Goal: Contribute content: Contribute content

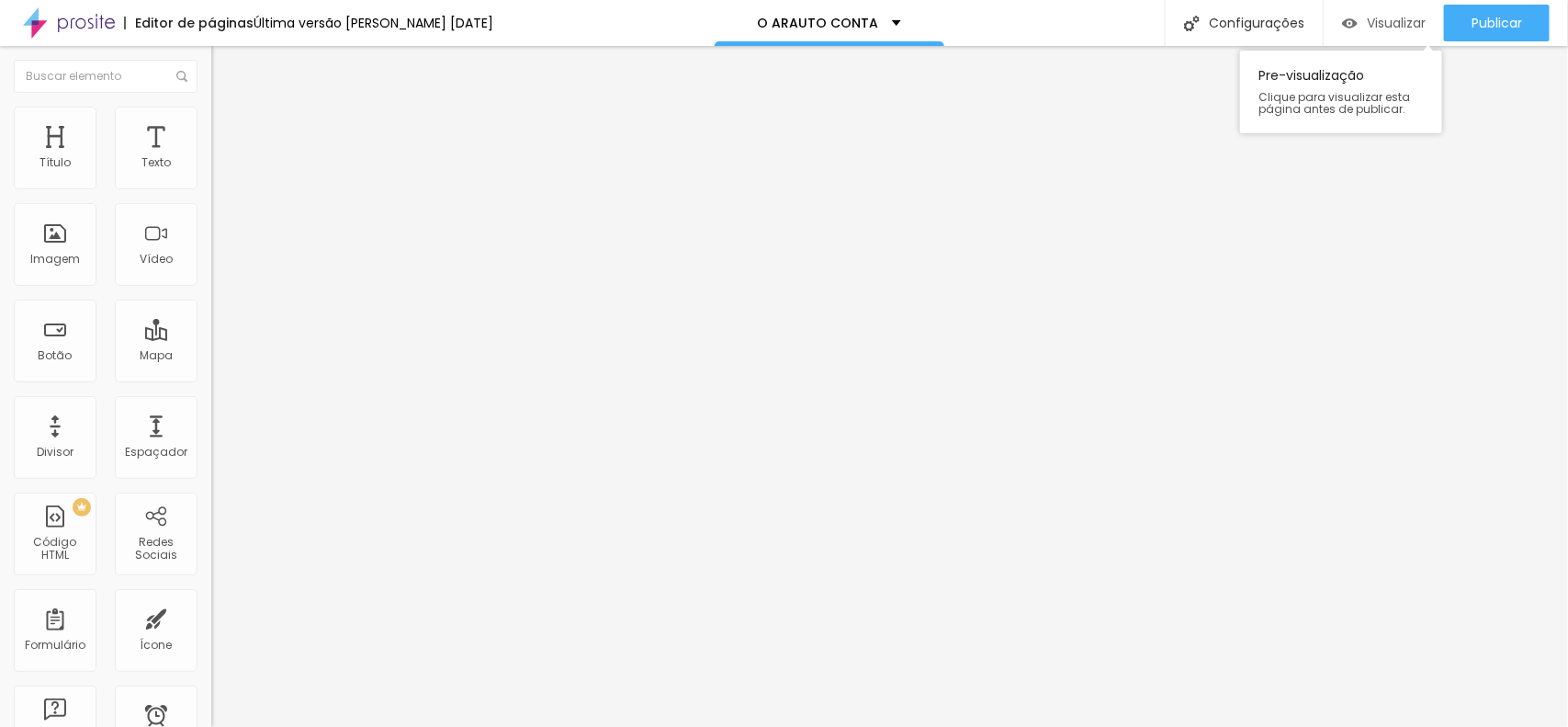
click at [1407, 29] on span "Visualizar" at bounding box center [1396, 23] width 59 height 15
drag, startPoint x: 113, startPoint y: 387, endPoint x: 20, endPoint y: 382, distance: 93.1
click at [211, 378] on input "https://" at bounding box center [321, 369] width 221 height 19
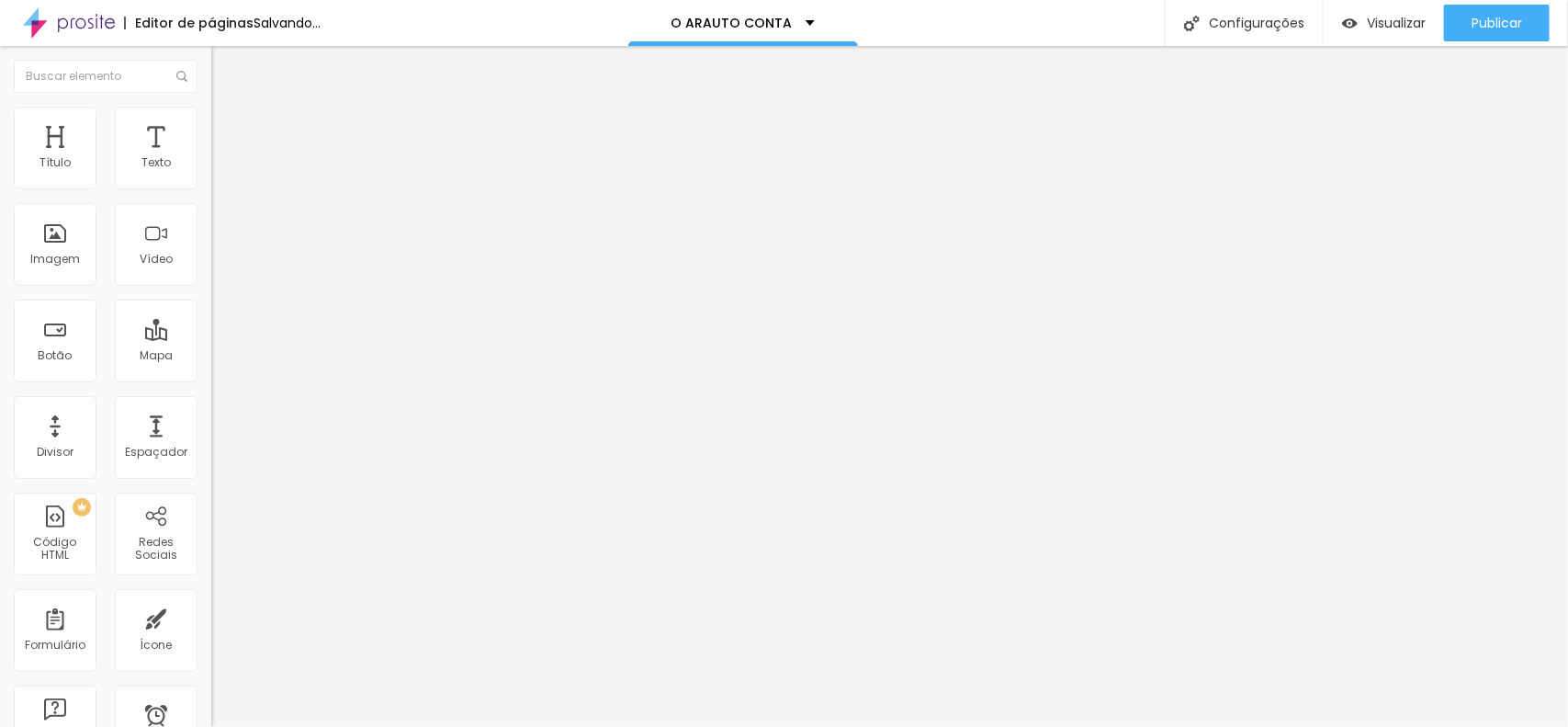
paste input "[URL][DOMAIN_NAME]"
type input "[URL][DOMAIN_NAME]"
click at [211, 402] on div at bounding box center [316, 402] width 211 height 0
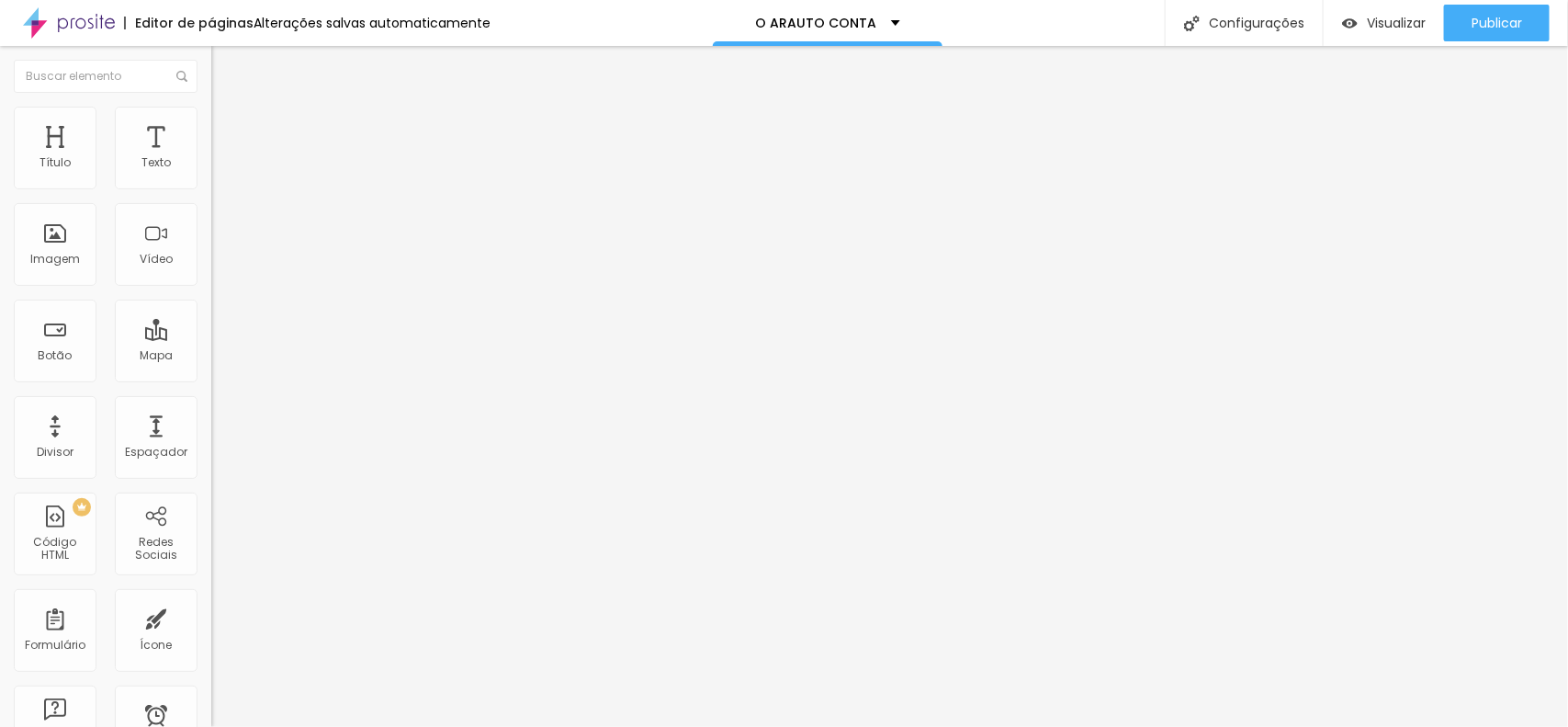
click at [211, 125] on li "Avançado" at bounding box center [316, 134] width 211 height 19
click at [211, 531] on div at bounding box center [316, 531] width 211 height 0
click at [211, 541] on div at bounding box center [316, 541] width 211 height 0
click at [211, 552] on div at bounding box center [316, 552] width 211 height 0
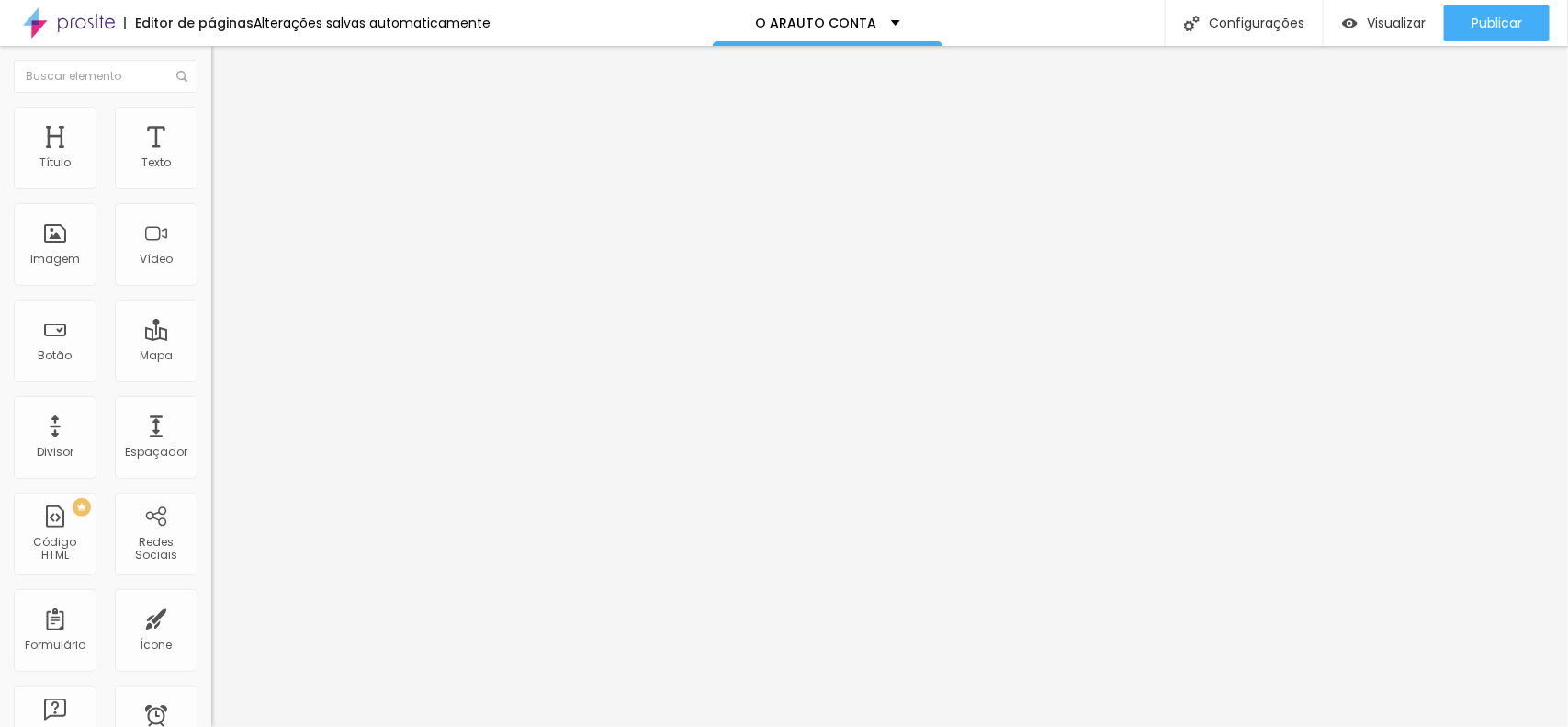
click at [211, 377] on input "[URL][DOMAIN_NAME]" at bounding box center [321, 367] width 221 height 19
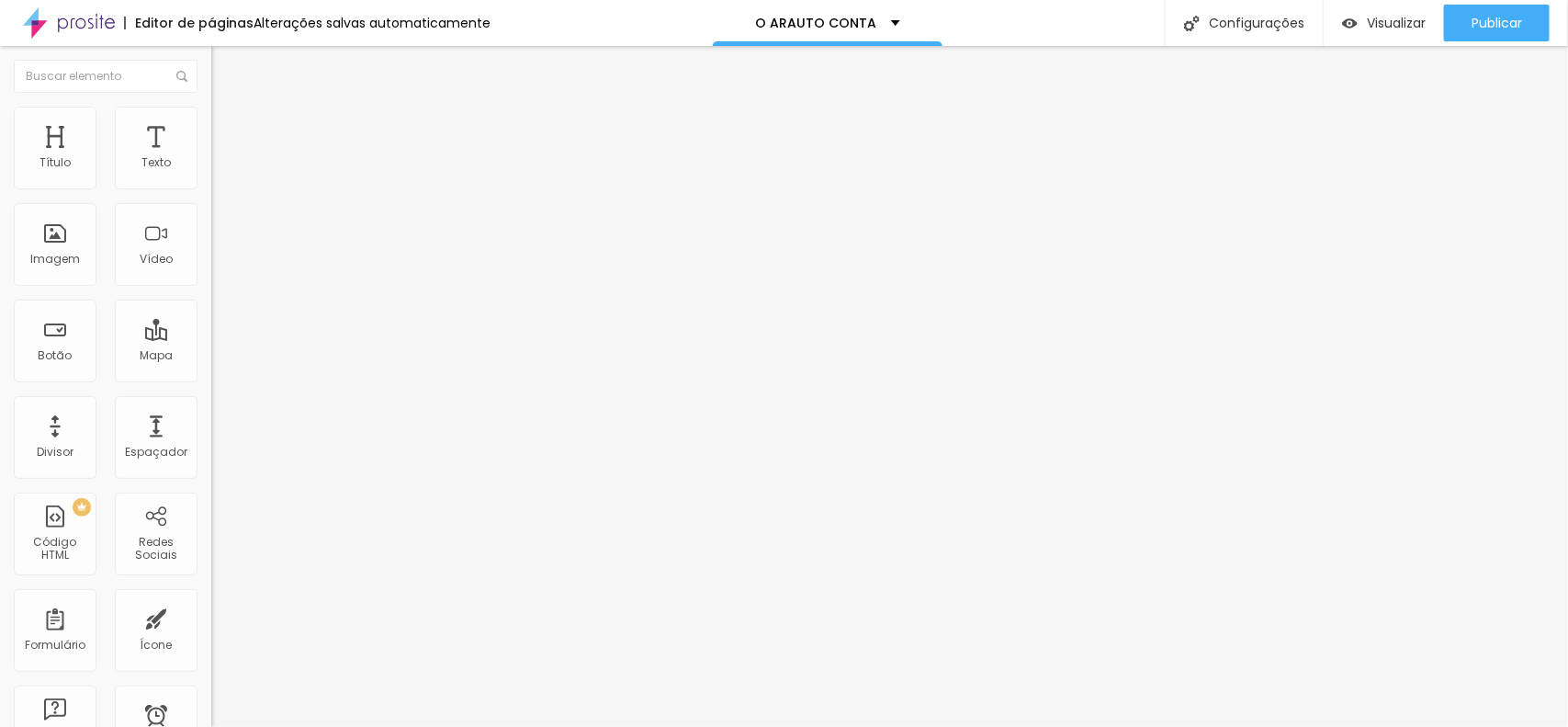
click at [211, 377] on input "text" at bounding box center [321, 367] width 221 height 19
paste input "[URL][DOMAIN_NAME]"
type input "[URL][DOMAIN_NAME]"
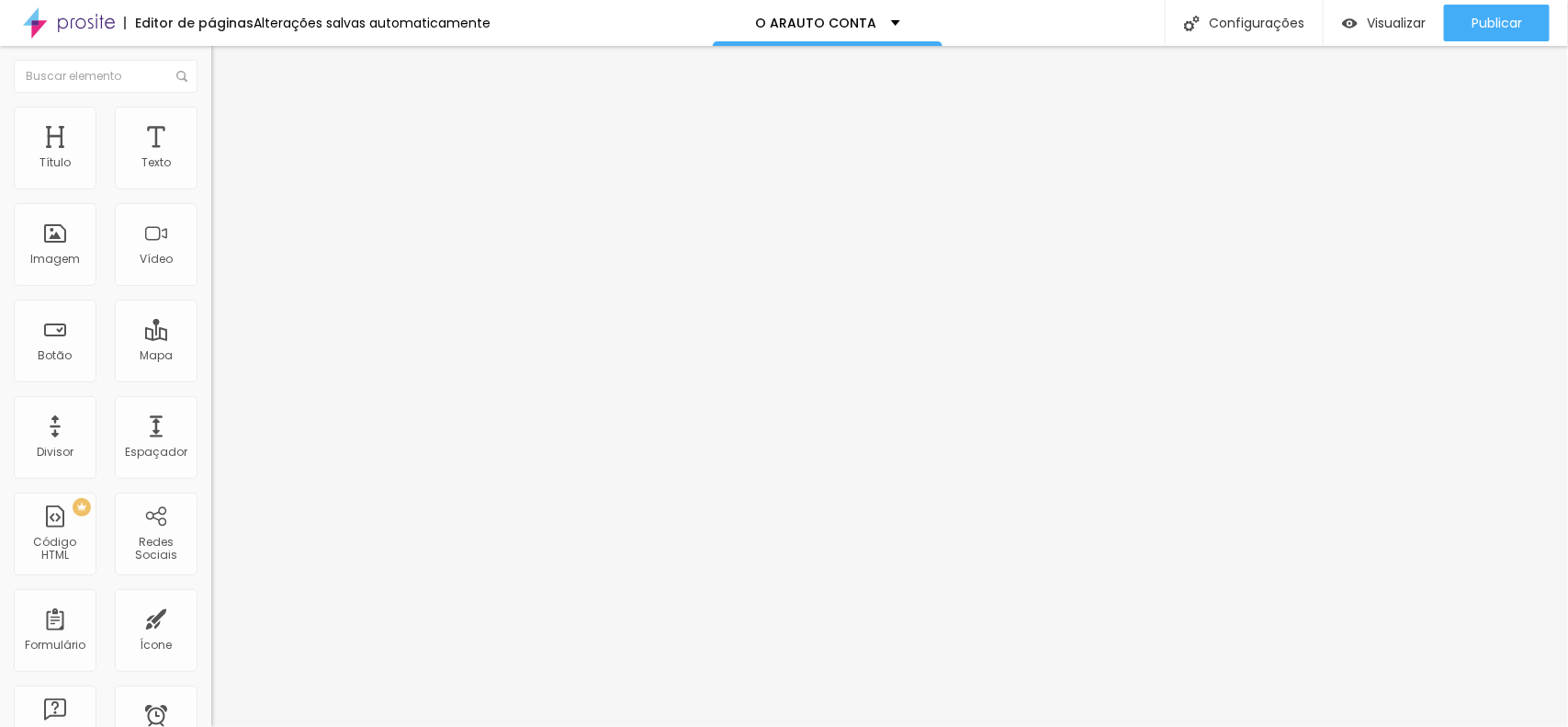
click at [211, 377] on input "[URL][DOMAIN_NAME]" at bounding box center [321, 367] width 221 height 19
click at [211, 378] on input "[URL][DOMAIN_NAME]" at bounding box center [321, 369] width 221 height 19
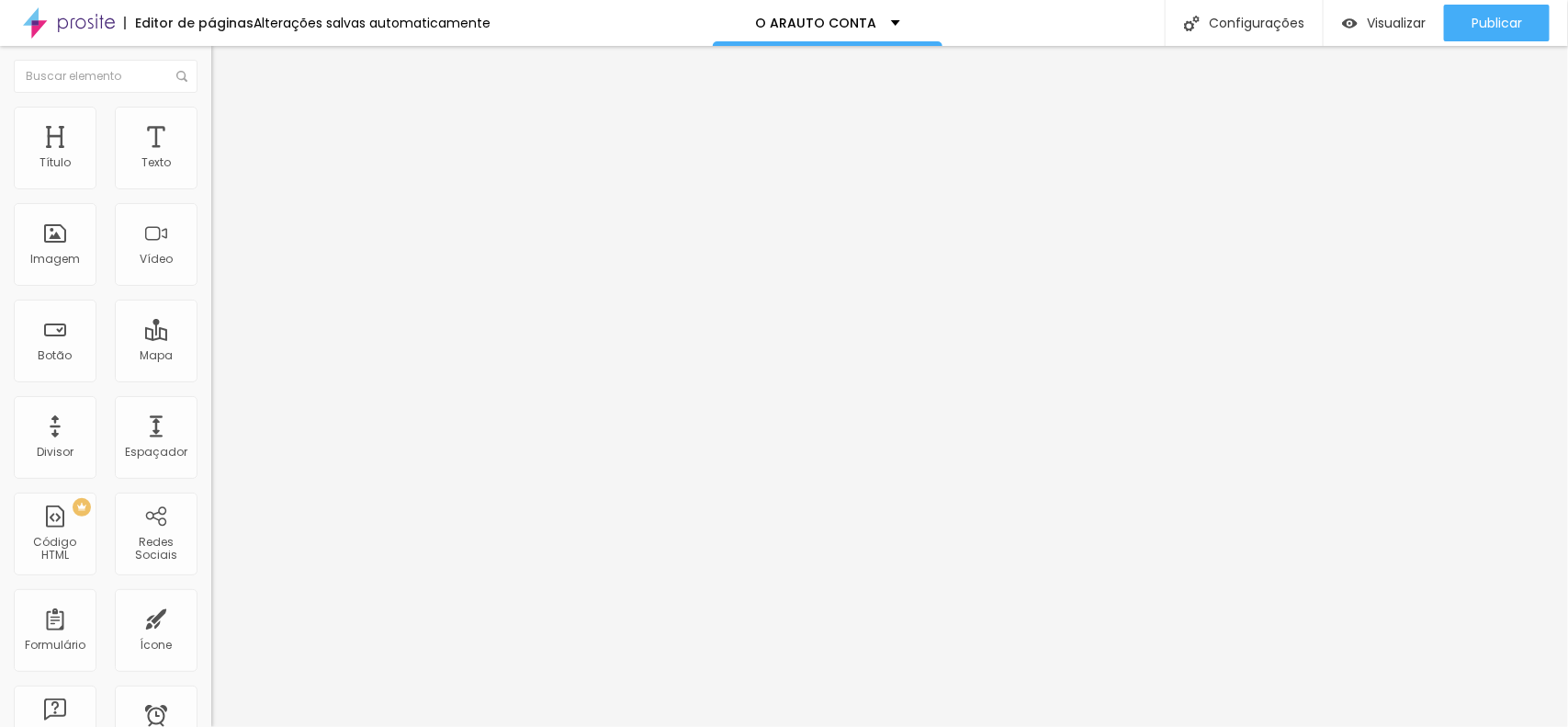
click at [211, 378] on input "[URL][DOMAIN_NAME]" at bounding box center [321, 369] width 221 height 19
paste input "[URL][DOMAIN_NAME]"
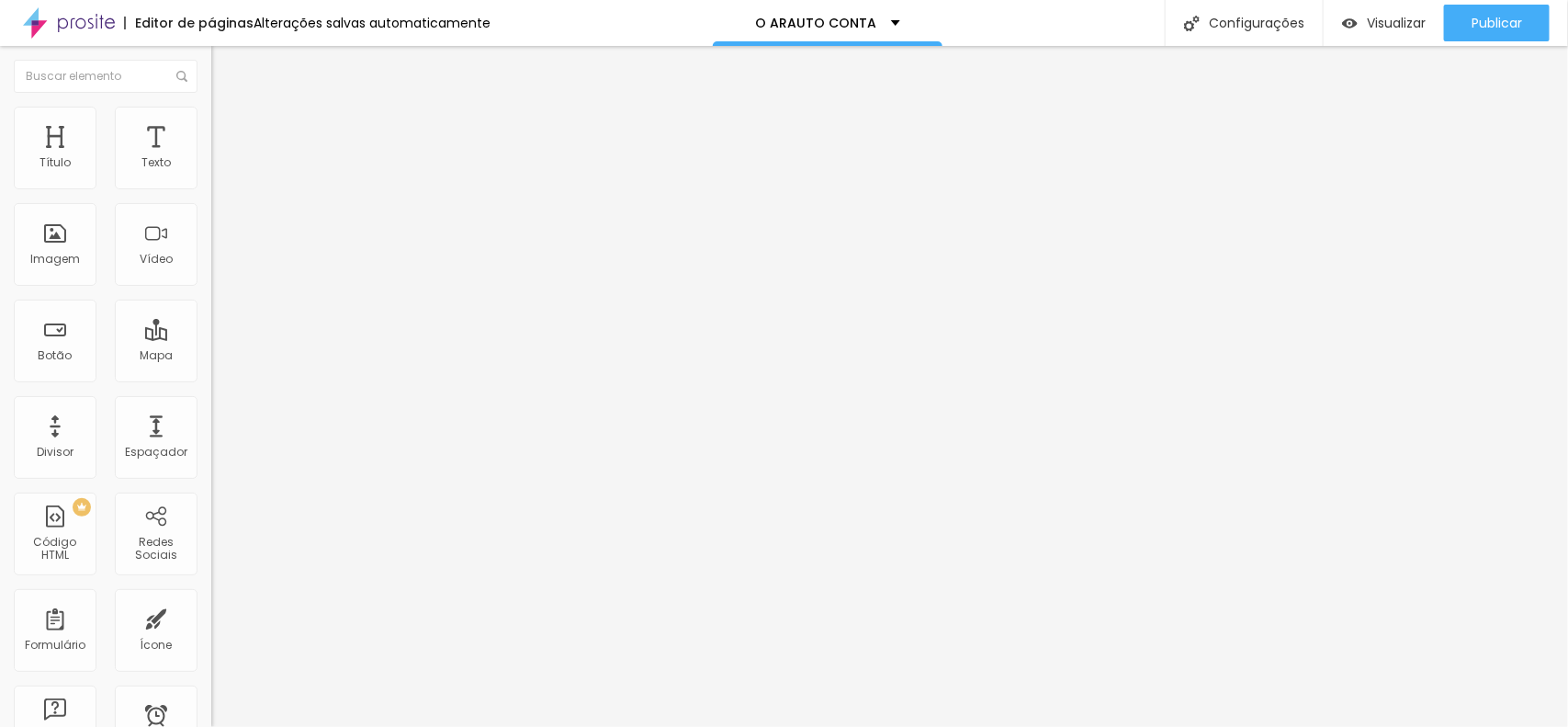
type input "[URL][DOMAIN_NAME]"
click at [211, 158] on span "Trocar imagem" at bounding box center [261, 150] width 100 height 16
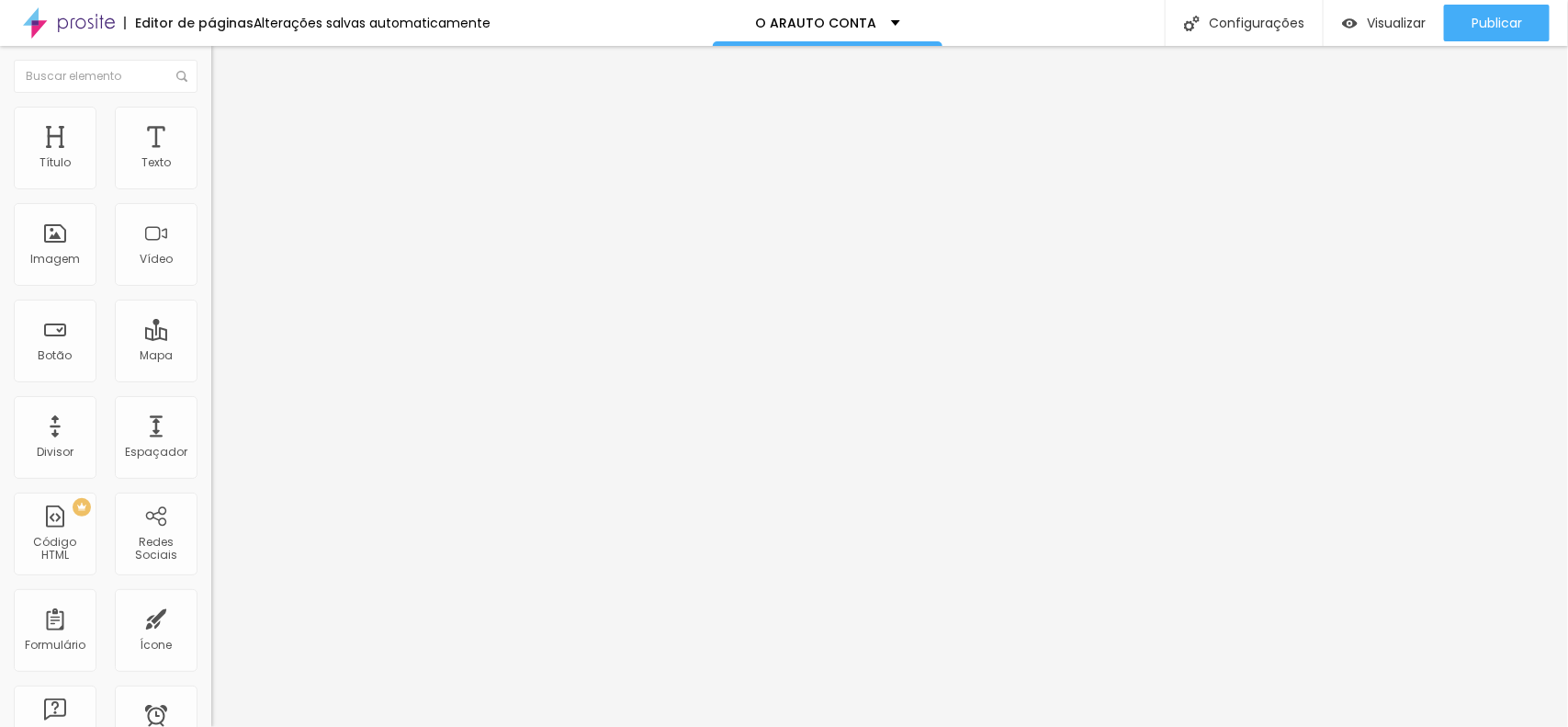
click at [211, 369] on input "[URL][DOMAIN_NAME]" at bounding box center [321, 369] width 221 height 19
click at [211, 378] on input "[URL][DOMAIN_NAME]" at bounding box center [321, 369] width 221 height 19
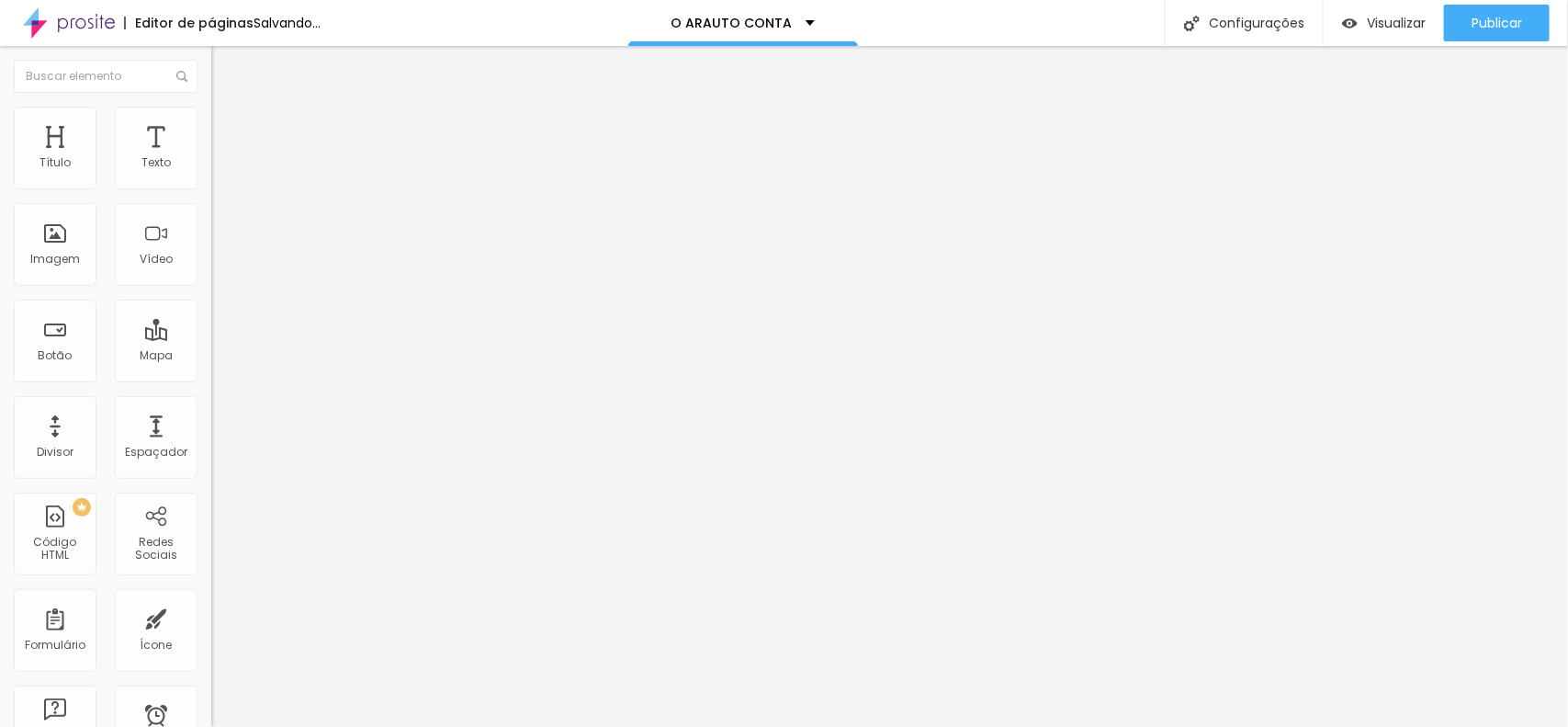
paste input "[URL][DOMAIN_NAME]"
type input "[URL][DOMAIN_NAME]"
click at [211, 402] on div at bounding box center [316, 402] width 211 height 0
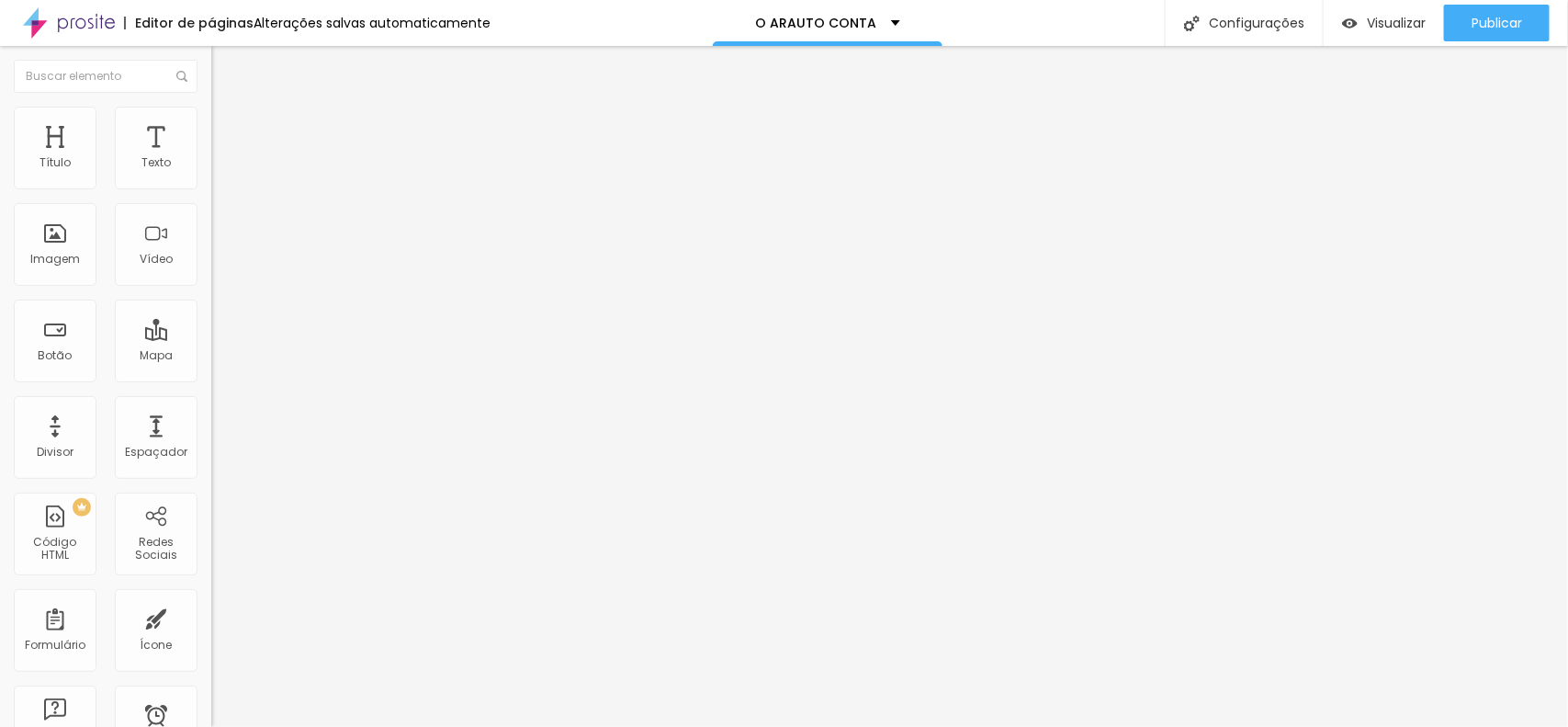
click at [211, 378] on input "[URL][DOMAIN_NAME]" at bounding box center [321, 369] width 221 height 19
paste input "[URL][DOMAIN_NAME]"
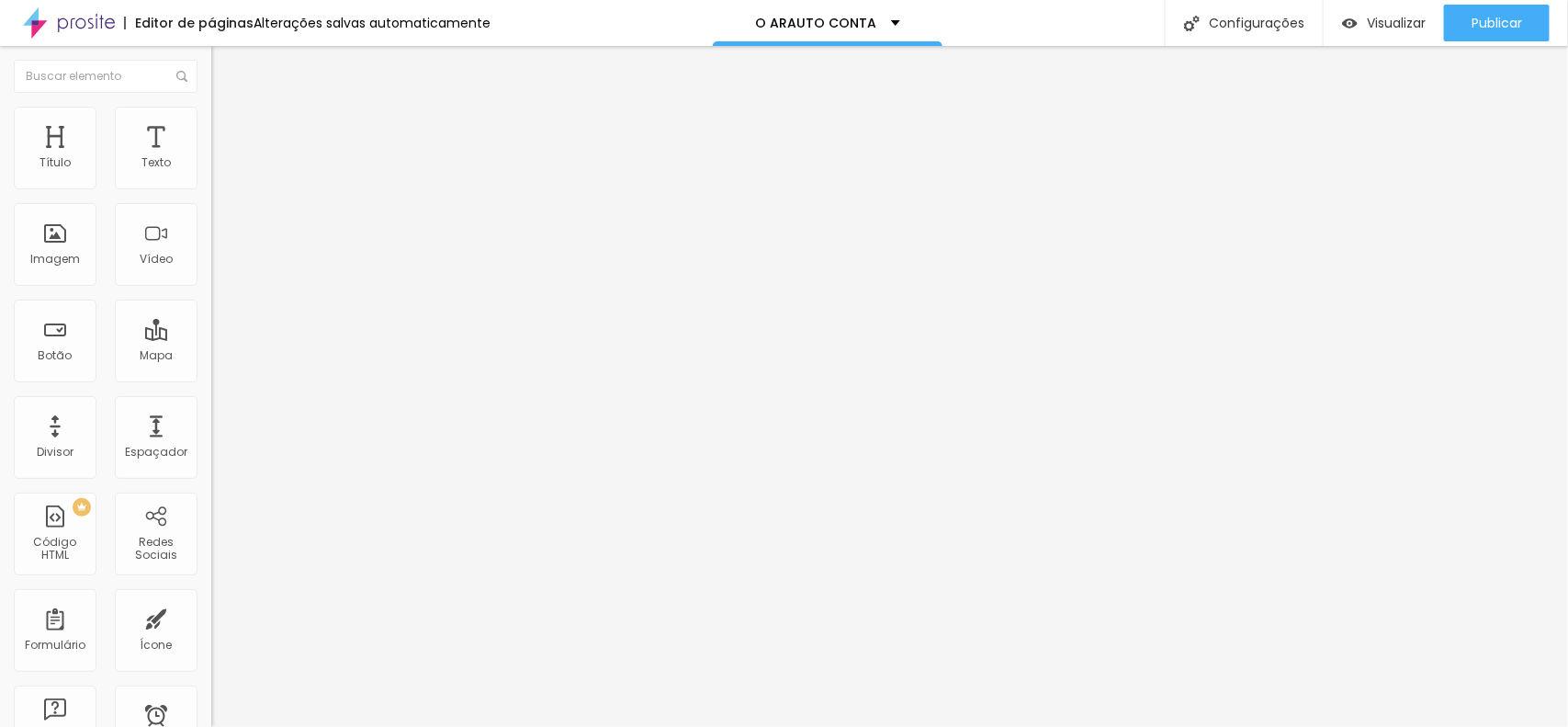
type input "[URL][DOMAIN_NAME]"
click at [211, 125] on li "Avançado" at bounding box center [316, 134] width 211 height 19
click at [211, 531] on div at bounding box center [316, 531] width 211 height 0
click at [211, 541] on div at bounding box center [316, 541] width 211 height 0
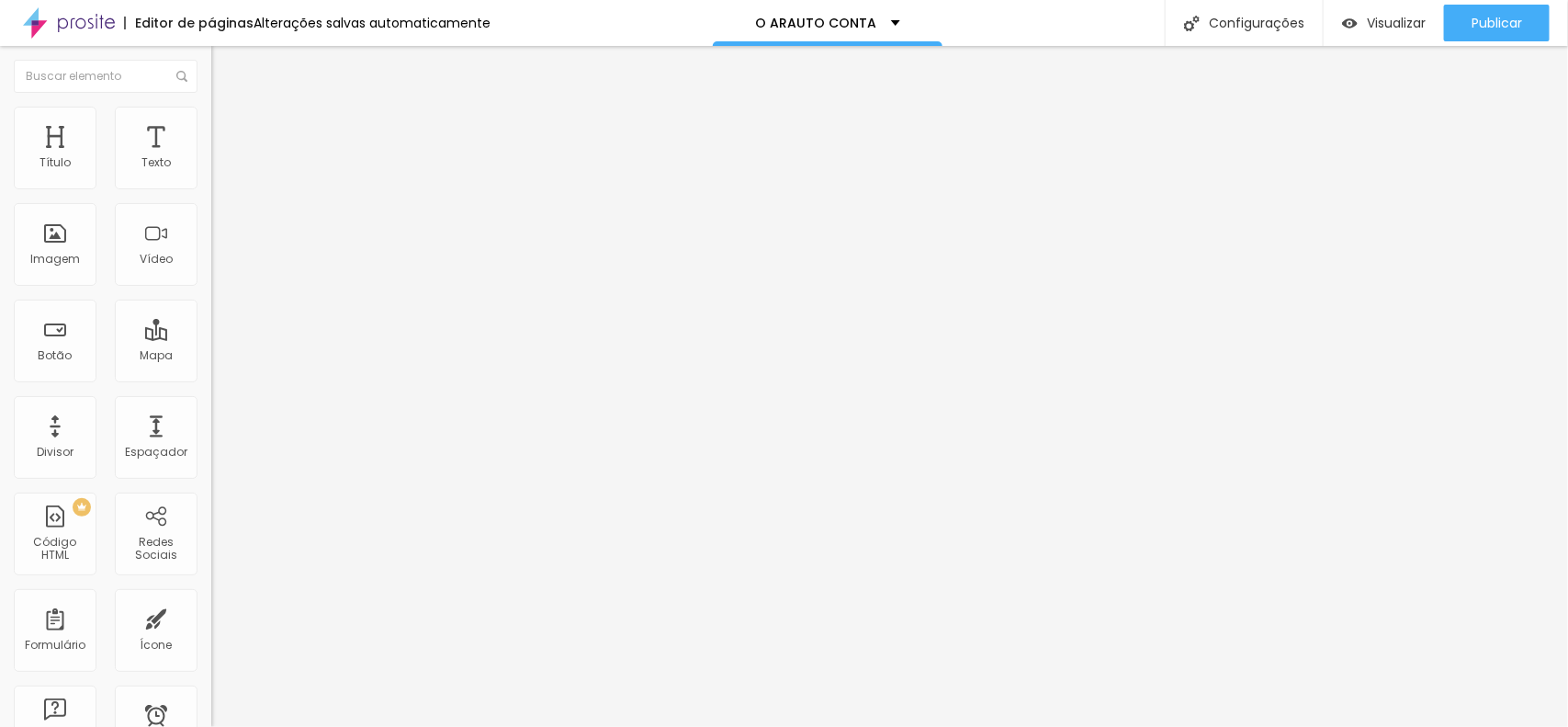
click at [211, 552] on div at bounding box center [316, 552] width 211 height 0
click at [211, 125] on li "Avançado" at bounding box center [316, 134] width 211 height 19
click at [211, 531] on div at bounding box center [316, 531] width 211 height 0
click at [211, 541] on div at bounding box center [316, 541] width 211 height 0
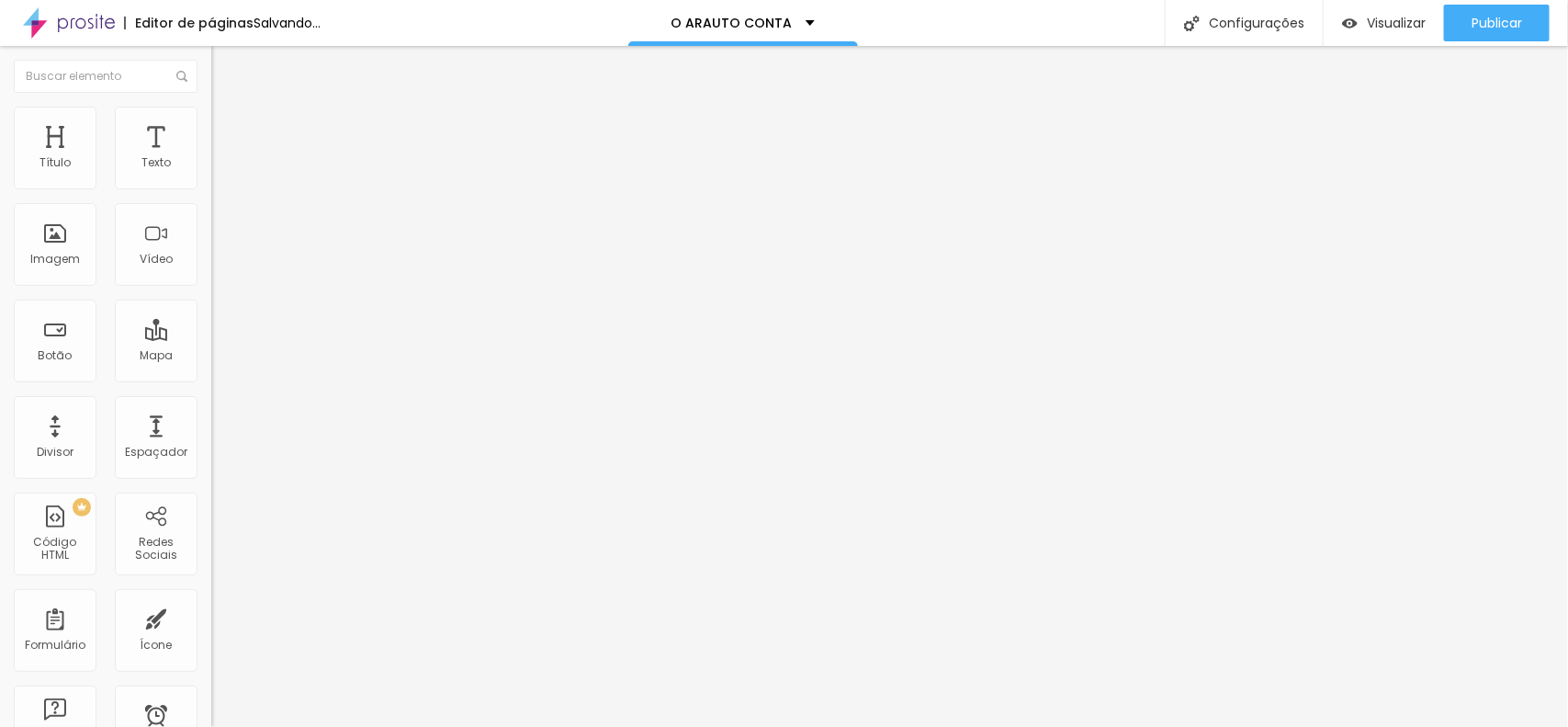
click at [211, 541] on div at bounding box center [316, 541] width 211 height 0
click at [211, 552] on div at bounding box center [316, 552] width 211 height 0
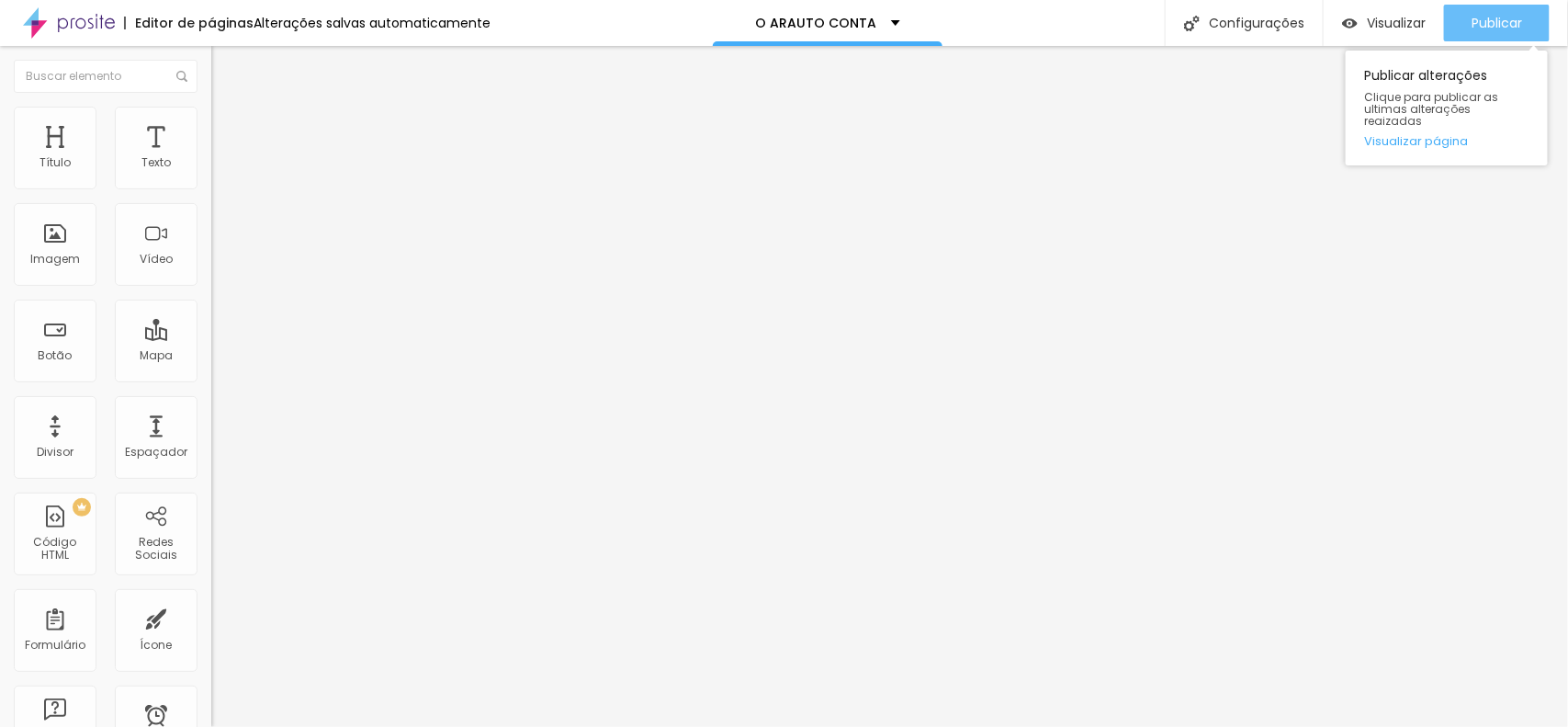
click at [1492, 24] on span "Publicar" at bounding box center [1496, 23] width 50 height 15
click at [211, 158] on span "Trocar imagem" at bounding box center [261, 150] width 100 height 16
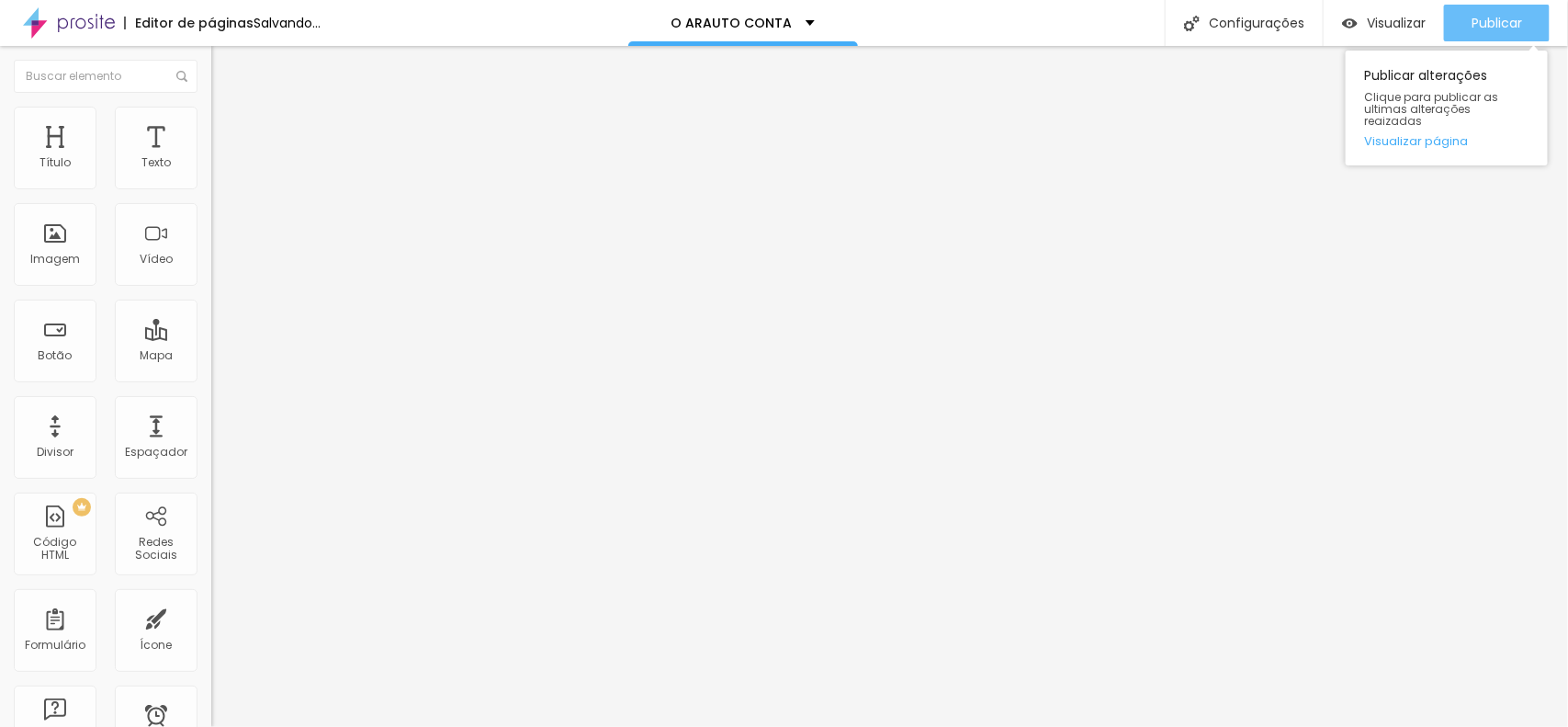
click at [1488, 28] on span "Publicar" at bounding box center [1496, 23] width 50 height 15
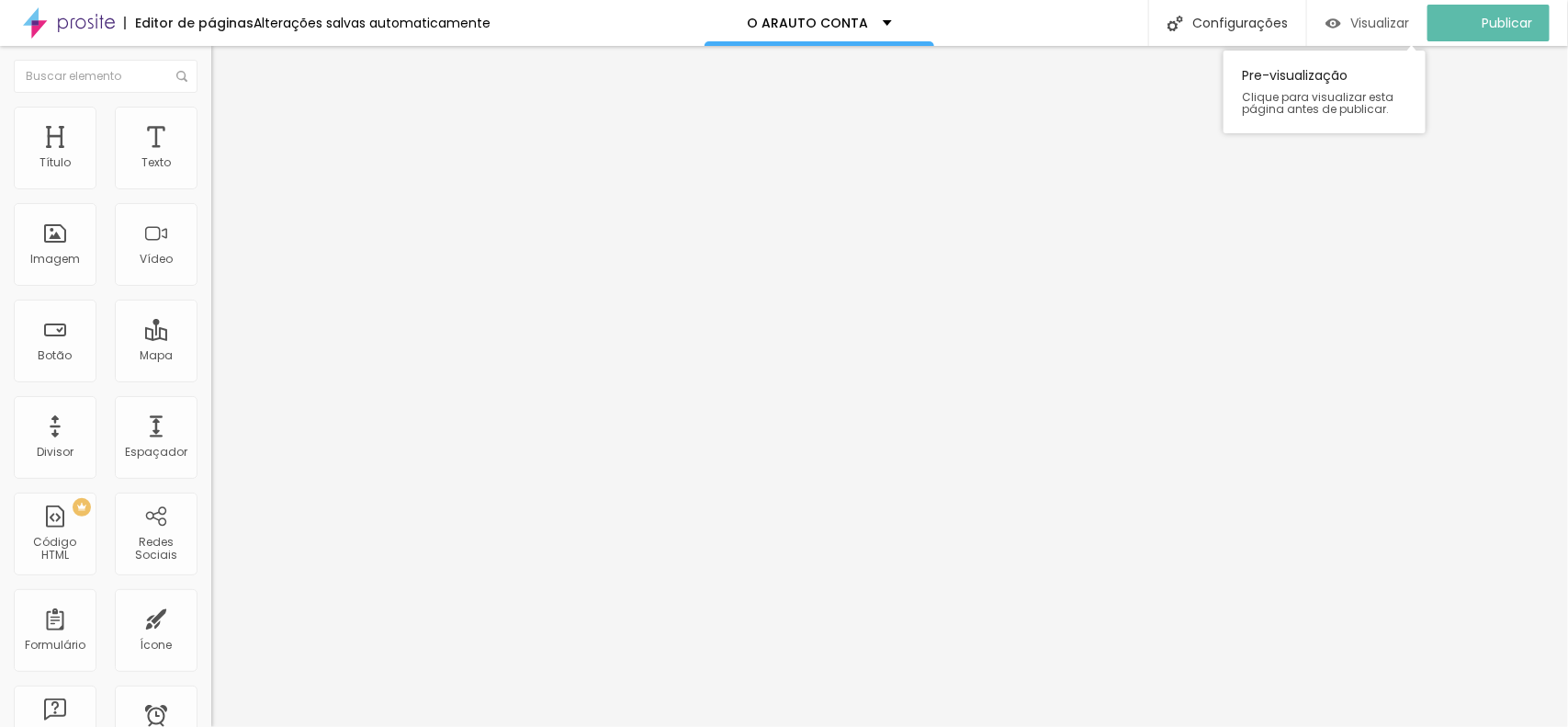
click at [1399, 19] on span "Visualizar" at bounding box center [1379, 23] width 59 height 15
click at [1385, 24] on span "Visualizar" at bounding box center [1396, 23] width 59 height 15
click at [1376, 10] on div "Visualizar" at bounding box center [1383, 23] width 83 height 36
